Goal: Download file/media

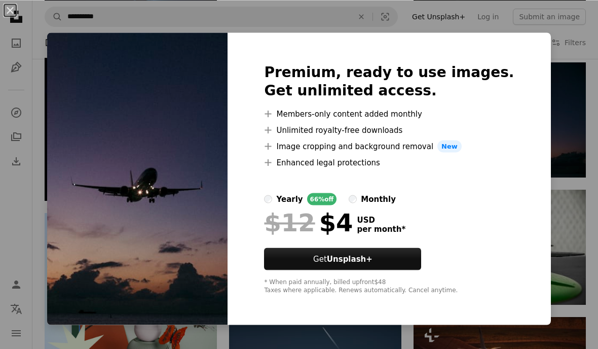
scroll to position [1524, 0]
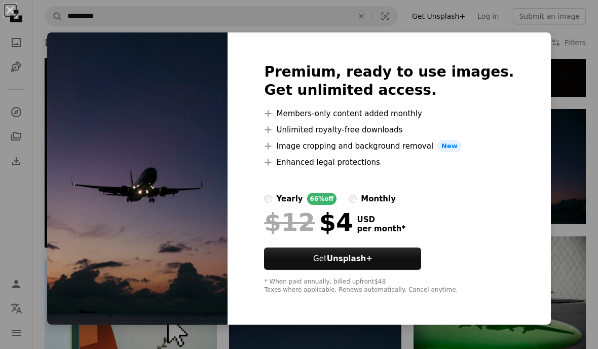
click at [46, 22] on div "An X shape Premium, ready to use images. Get unlimited access. A plus sign Memb…" at bounding box center [299, 174] width 598 height 349
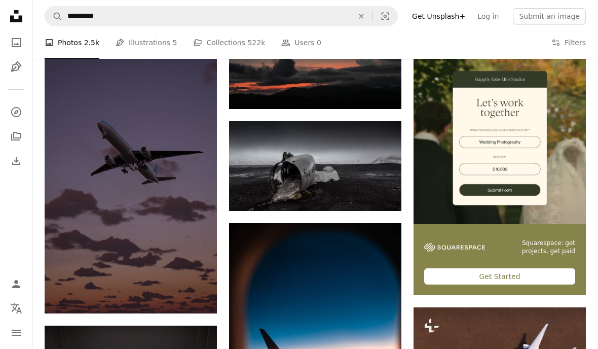
scroll to position [2902, 0]
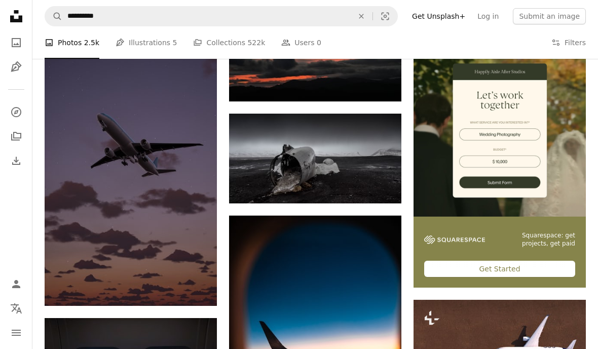
click at [380, 82] on icon "Download" at bounding box center [381, 82] width 7 height 7
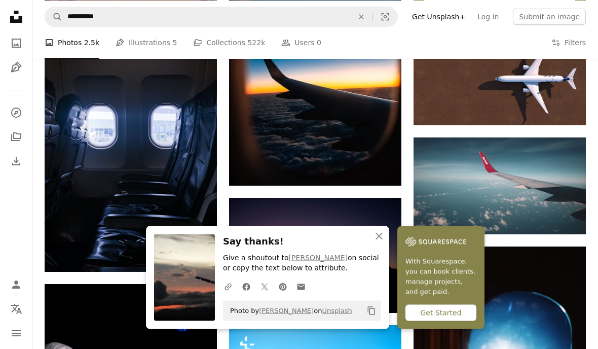
scroll to position [3173, 0]
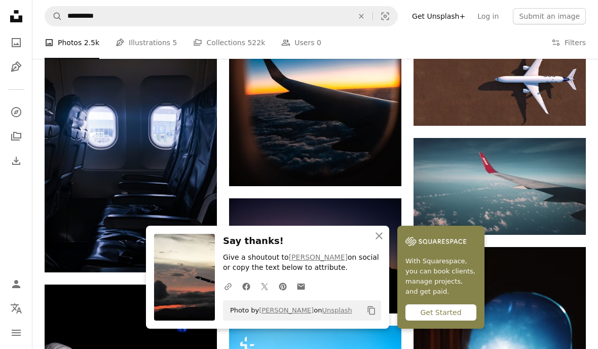
click at [564, 210] on icon "Arrow pointing down" at bounding box center [565, 216] width 8 height 12
click at [563, 210] on icon "Arrow pointing down" at bounding box center [565, 216] width 8 height 12
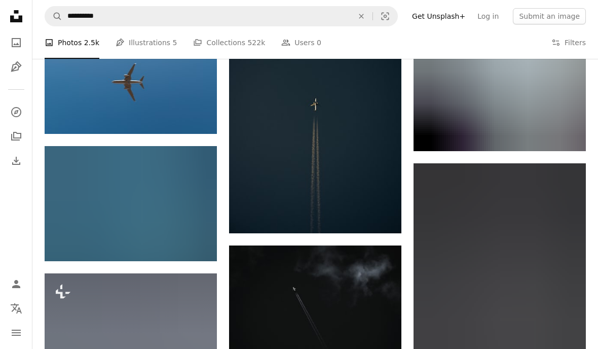
scroll to position [9907, 0]
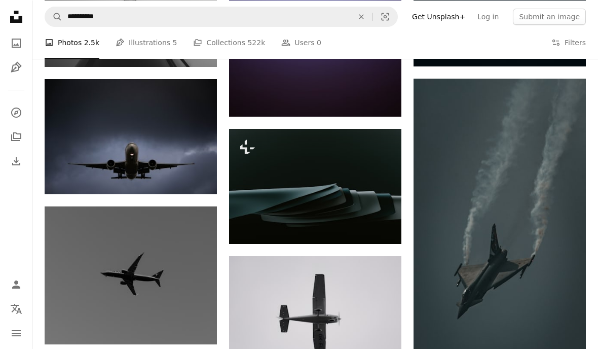
scroll to position [11146, 0]
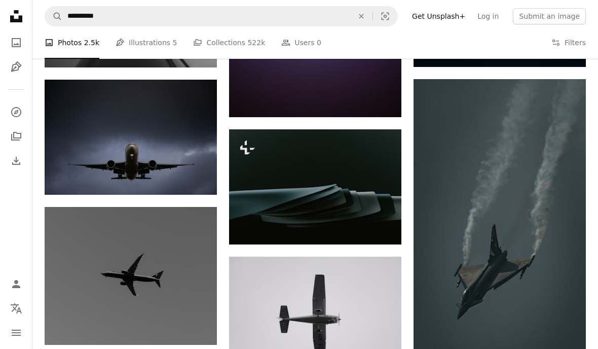
click at [199, 175] on icon "Arrow pointing down" at bounding box center [197, 176] width 8 height 12
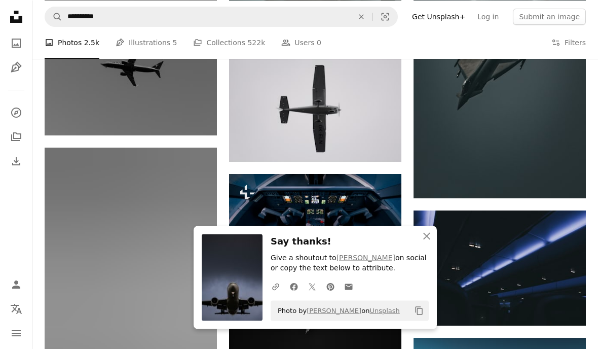
scroll to position [11362, 0]
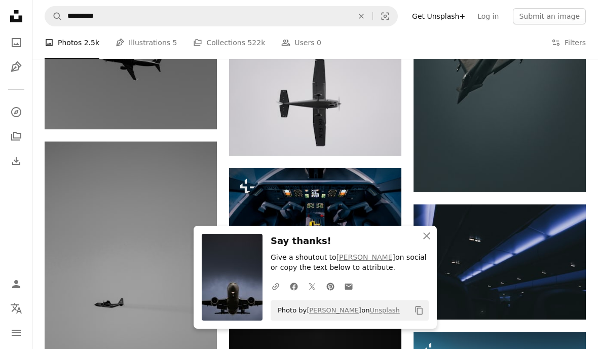
click at [425, 236] on img at bounding box center [499, 261] width 172 height 115
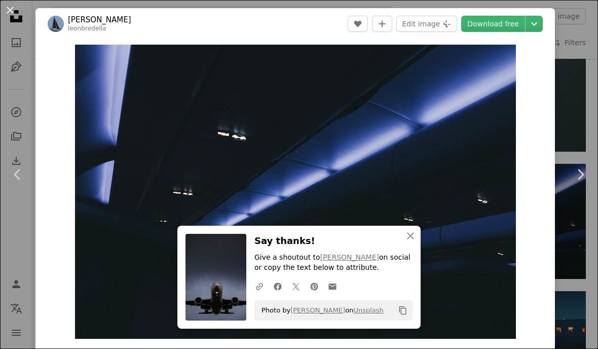
click at [575, 89] on div "An X shape Chevron left Chevron right [PERSON_NAME] leonbredella A heart A plus…" at bounding box center [299, 174] width 598 height 349
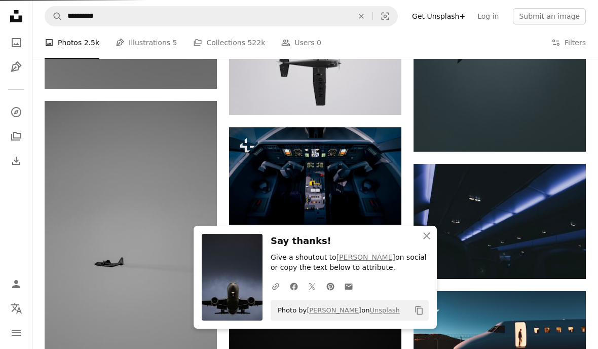
scroll to position [11403, 0]
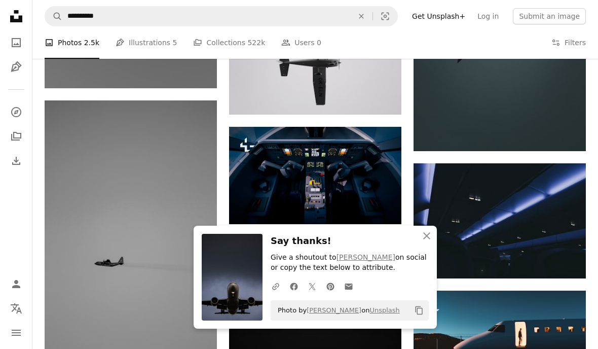
click at [427, 195] on img at bounding box center [499, 220] width 172 height 115
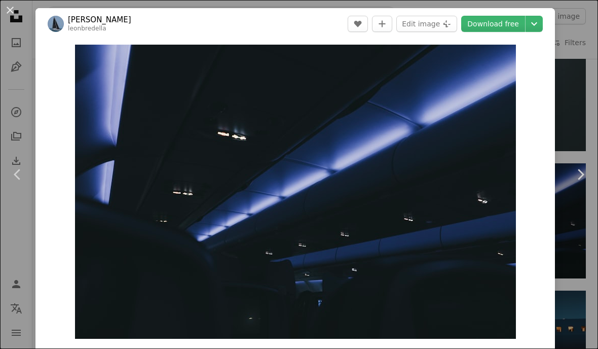
click at [429, 197] on img "Zoom in on this image" at bounding box center [295, 192] width 441 height 294
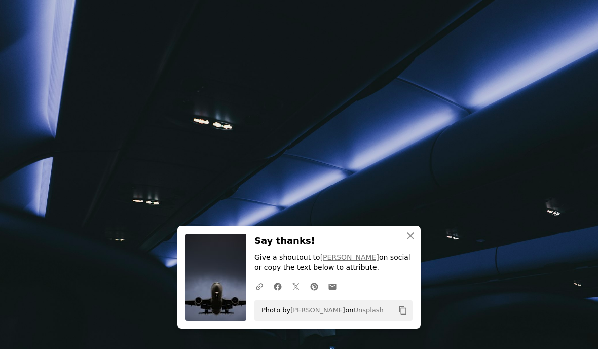
scroll to position [25, 0]
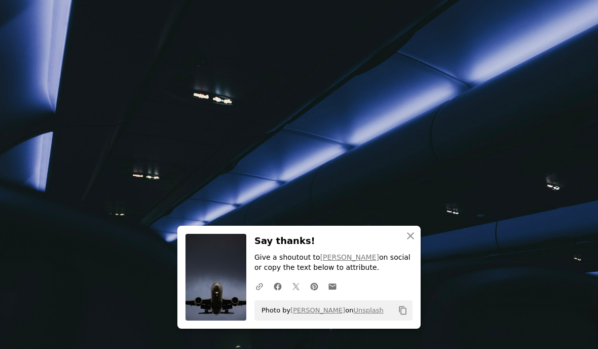
click at [573, 77] on img "Zoom out on this image" at bounding box center [298, 174] width 599 height 400
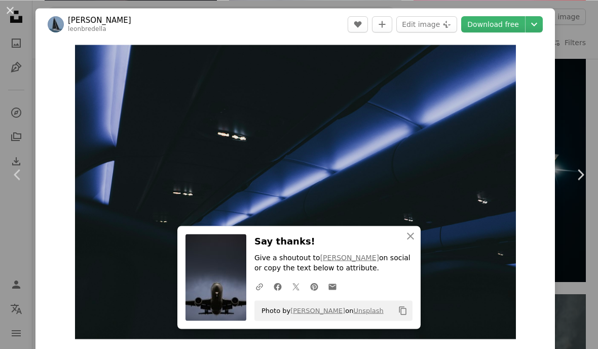
click at [577, 94] on div "An X shape Chevron left Chevron right [PERSON_NAME] leonbredella A heart A plus…" at bounding box center [299, 174] width 598 height 349
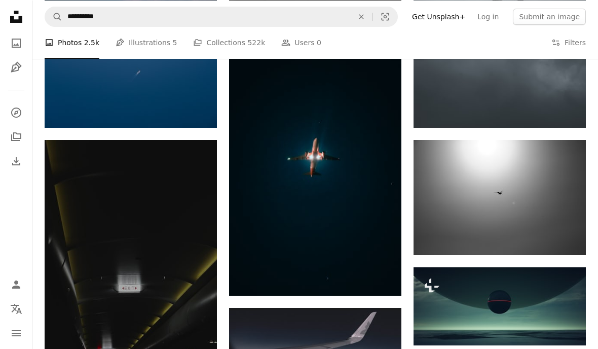
scroll to position [17148, 0]
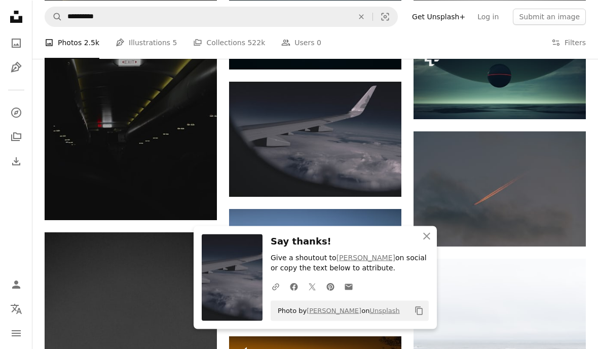
scroll to position [17434, 0]
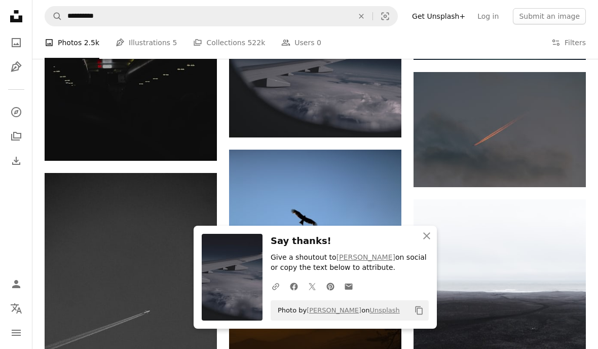
click at [428, 235] on img at bounding box center [499, 352] width 172 height 306
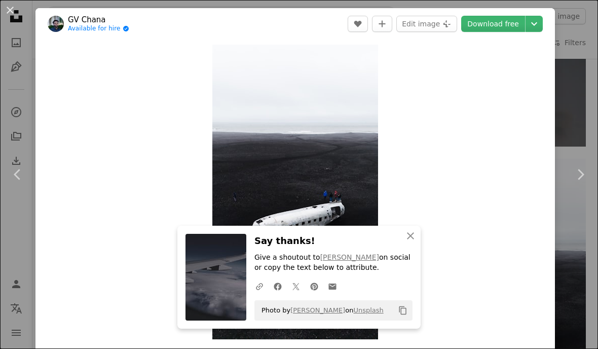
click at [571, 80] on div "An X shape Chevron left Chevron right GV Chana Available for hire A checkmark i…" at bounding box center [299, 174] width 598 height 349
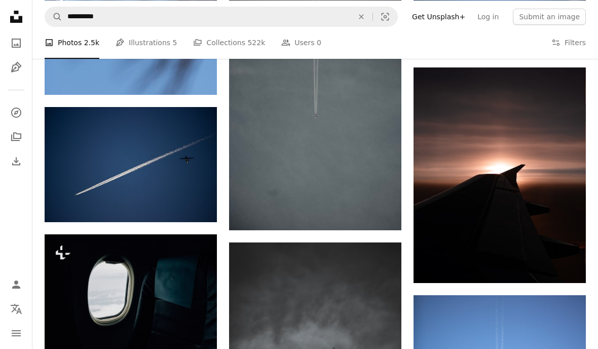
scroll to position [19535, 0]
